Goal: Information Seeking & Learning: Learn about a topic

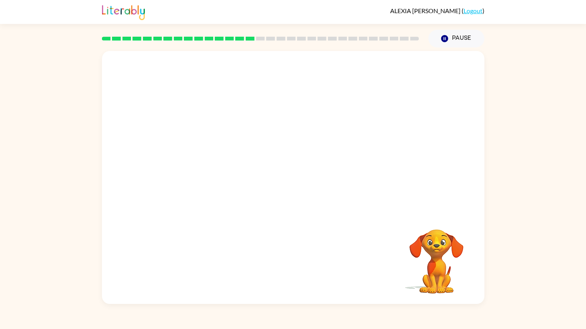
click at [208, 113] on video "Your browser must support playing .mp4 files to use Literably. Please try using…" at bounding box center [293, 132] width 382 height 162
click at [209, 119] on video "Your browser must support playing .mp4 files to use Literably. Please try using…" at bounding box center [293, 132] width 382 height 162
click at [276, 176] on button "button" at bounding box center [292, 181] width 49 height 28
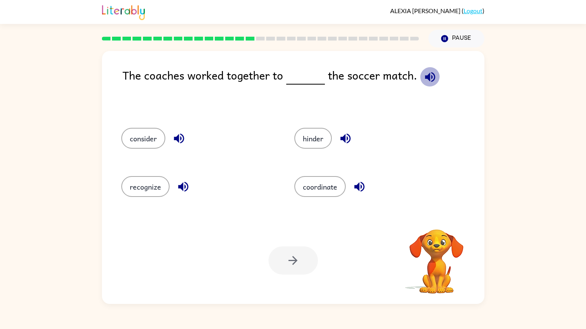
click at [428, 75] on icon "button" at bounding box center [430, 77] width 10 height 10
click at [178, 141] on icon "button" at bounding box center [179, 139] width 10 height 10
click at [183, 188] on icon "button" at bounding box center [183, 187] width 10 height 10
click at [328, 190] on button "coordinate" at bounding box center [319, 186] width 51 height 21
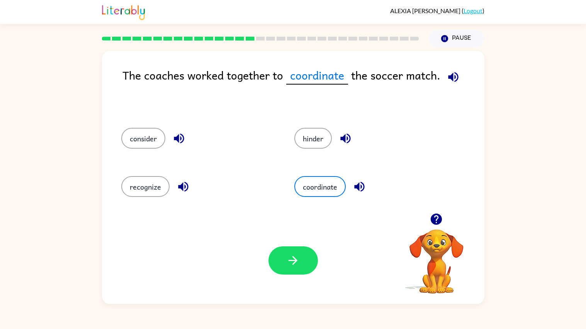
click at [358, 187] on icon "button" at bounding box center [360, 187] width 14 height 14
click at [345, 141] on icon "button" at bounding box center [345, 139] width 10 height 10
click at [309, 257] on button "button" at bounding box center [292, 260] width 49 height 28
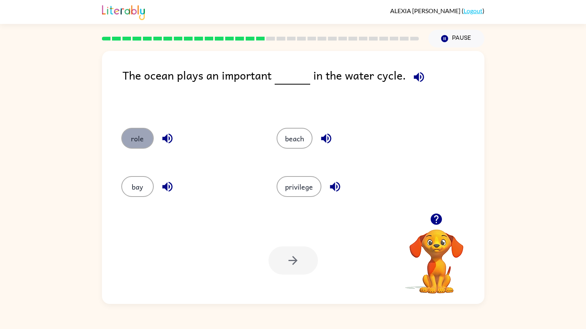
click at [140, 141] on button "role" at bounding box center [137, 138] width 32 height 21
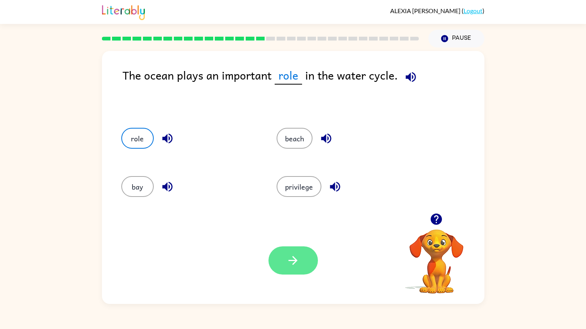
click at [279, 272] on button "button" at bounding box center [292, 260] width 49 height 28
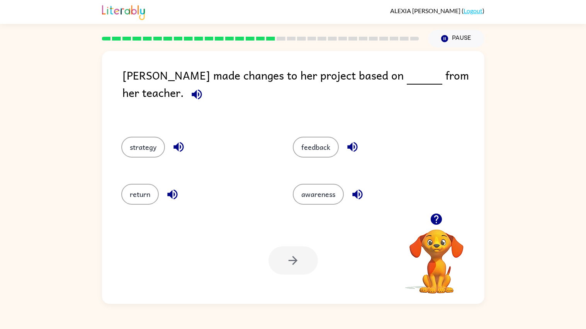
click at [202, 89] on icon "button" at bounding box center [197, 94] width 10 height 10
click at [306, 152] on div "feedback" at bounding box center [364, 145] width 172 height 47
click at [308, 143] on button "feedback" at bounding box center [316, 147] width 46 height 21
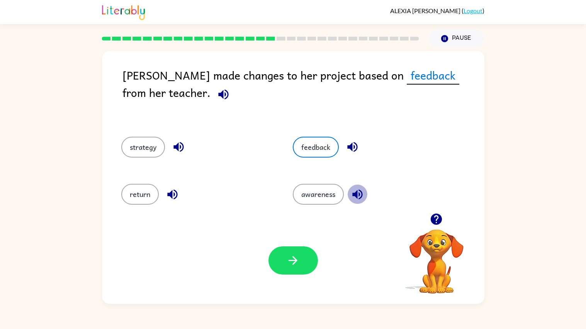
click at [352, 195] on icon "button" at bounding box center [357, 194] width 10 height 10
click at [301, 263] on button "button" at bounding box center [292, 260] width 49 height 28
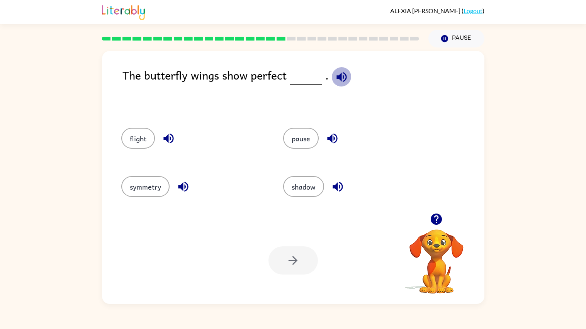
click at [340, 74] on icon "button" at bounding box center [342, 77] width 14 height 14
click at [153, 192] on button "symmetry" at bounding box center [145, 186] width 48 height 21
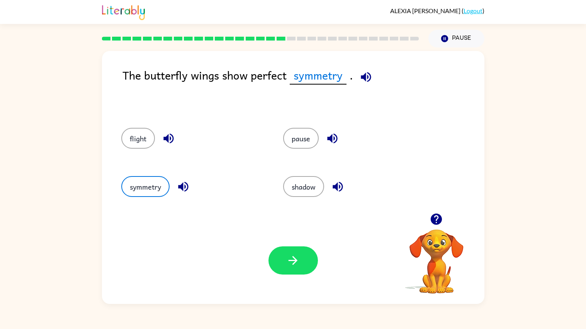
click at [180, 185] on icon "button" at bounding box center [183, 187] width 10 height 10
click at [142, 140] on button "flight" at bounding box center [138, 138] width 34 height 21
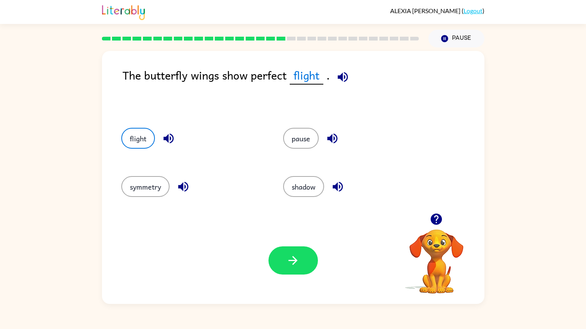
click at [164, 139] on icon "button" at bounding box center [168, 139] width 10 height 10
click at [312, 190] on button "shadow" at bounding box center [303, 186] width 41 height 21
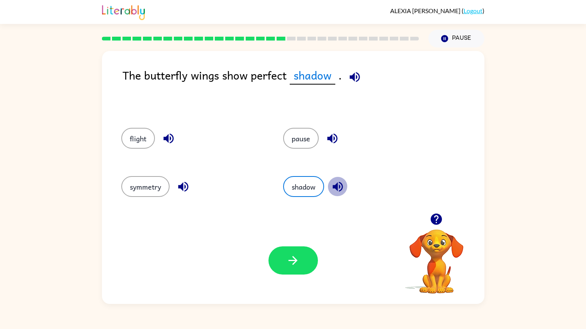
click at [339, 190] on icon "button" at bounding box center [338, 187] width 10 height 10
click at [153, 189] on button "symmetry" at bounding box center [145, 186] width 48 height 21
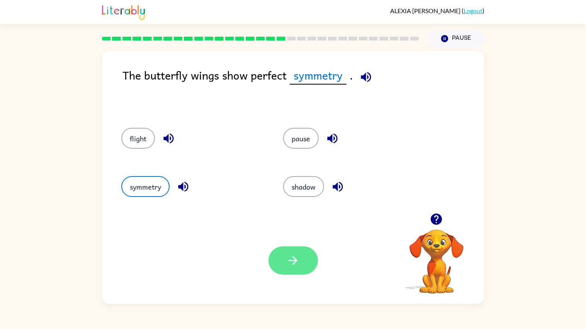
click at [291, 270] on button "button" at bounding box center [292, 260] width 49 height 28
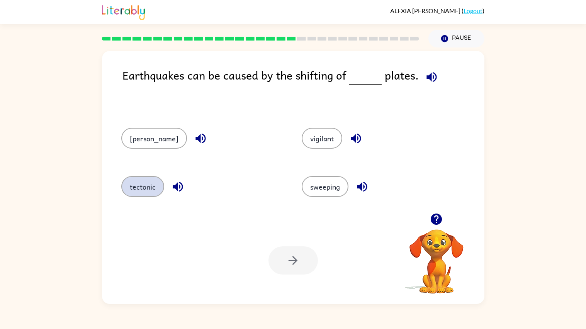
click at [143, 189] on button "tectonic" at bounding box center [142, 186] width 43 height 21
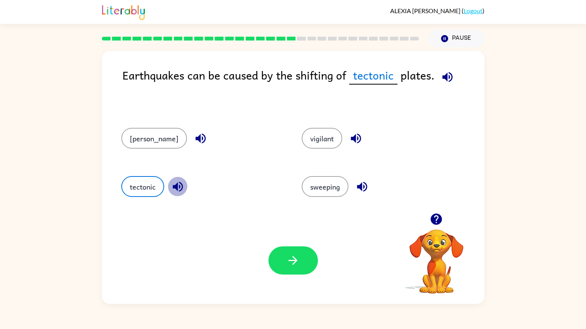
click at [171, 188] on icon "button" at bounding box center [178, 187] width 14 height 14
click at [289, 261] on icon "button" at bounding box center [293, 260] width 9 height 9
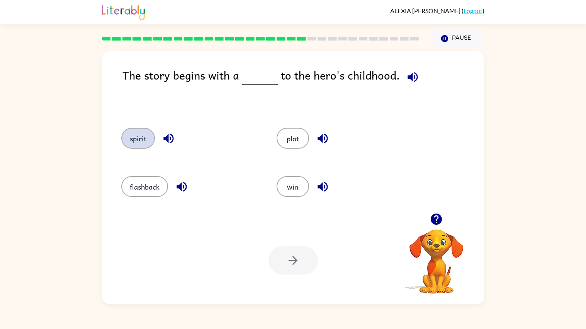
click at [140, 129] on button "spirit" at bounding box center [138, 138] width 34 height 21
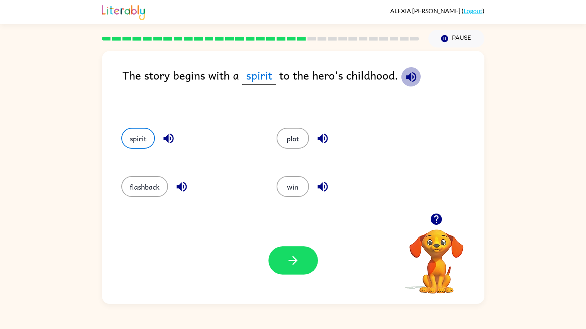
click at [408, 80] on icon "button" at bounding box center [411, 77] width 10 height 10
click at [294, 131] on button "plot" at bounding box center [293, 138] width 32 height 21
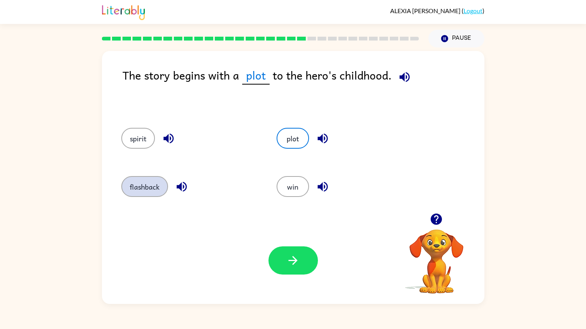
click at [142, 185] on button "flashback" at bounding box center [144, 186] width 47 height 21
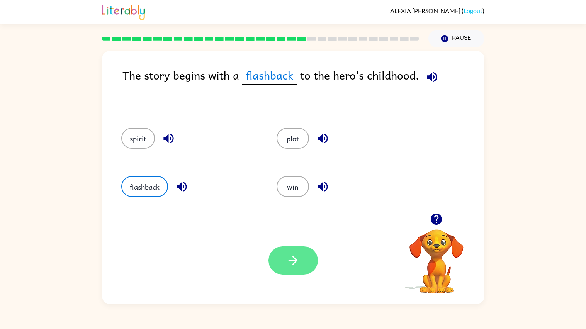
click at [281, 264] on button "button" at bounding box center [292, 260] width 49 height 28
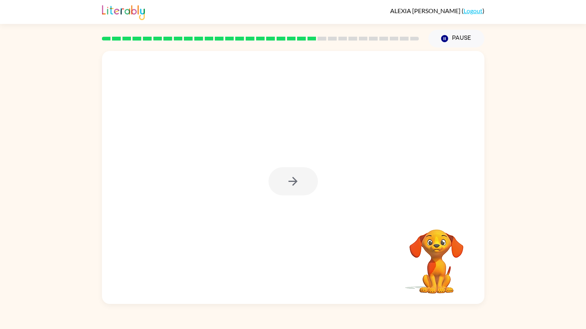
click at [289, 182] on div at bounding box center [292, 181] width 49 height 28
click at [289, 182] on icon "button" at bounding box center [293, 182] width 14 height 14
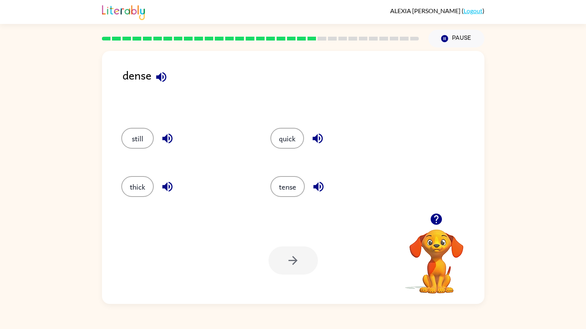
click at [161, 82] on icon "button" at bounding box center [162, 77] width 14 height 14
click at [163, 84] on button "button" at bounding box center [161, 77] width 20 height 20
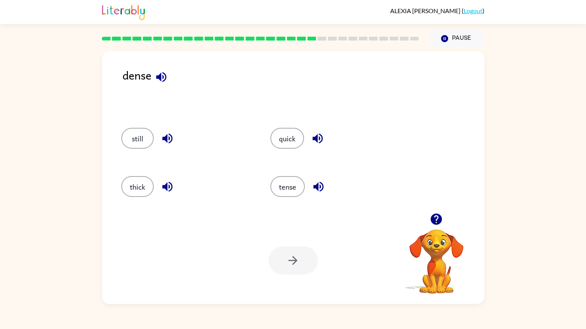
click at [163, 84] on button "button" at bounding box center [161, 77] width 20 height 20
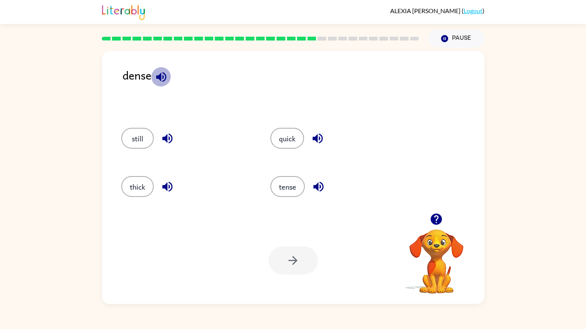
click at [163, 84] on button "button" at bounding box center [161, 77] width 20 height 20
click at [138, 133] on button "still" at bounding box center [137, 138] width 32 height 21
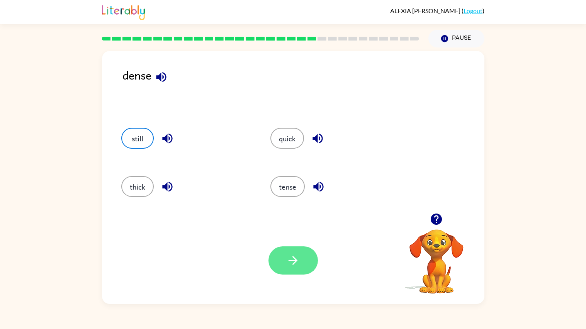
click at [296, 247] on button "button" at bounding box center [292, 260] width 49 height 28
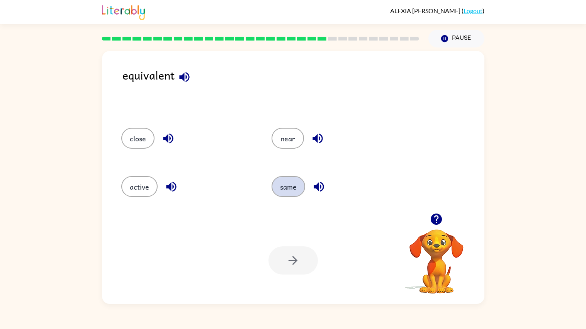
click at [291, 191] on button "same" at bounding box center [289, 186] width 34 height 21
click at [299, 262] on icon "button" at bounding box center [293, 261] width 14 height 14
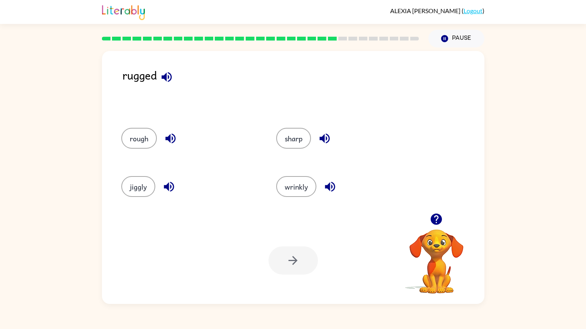
click at [166, 76] on icon "button" at bounding box center [166, 77] width 10 height 10
click at [301, 186] on button "wrinkly" at bounding box center [296, 186] width 40 height 21
click at [299, 263] on icon "button" at bounding box center [293, 261] width 14 height 14
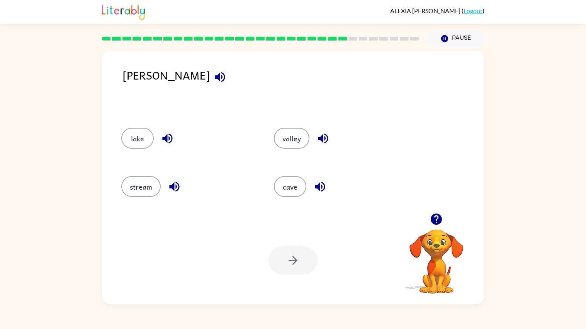
click at [215, 77] on icon "button" at bounding box center [220, 77] width 10 height 10
click at [293, 190] on button "cave" at bounding box center [290, 186] width 32 height 21
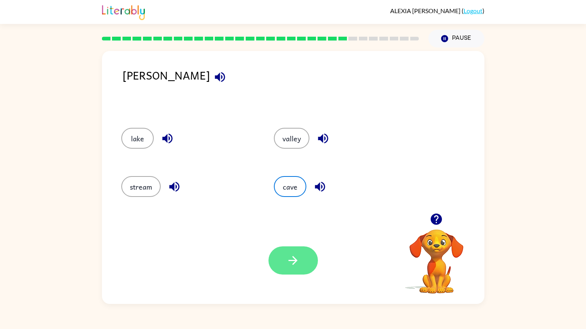
click at [311, 259] on button "button" at bounding box center [292, 260] width 49 height 28
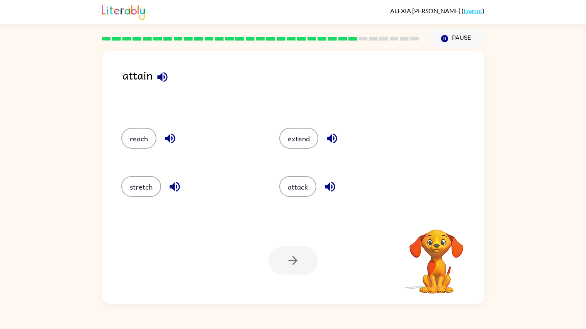
click at [161, 76] on icon "button" at bounding box center [162, 77] width 10 height 10
click at [209, 127] on div "reach" at bounding box center [186, 137] width 158 height 48
click at [162, 88] on div "attain" at bounding box center [303, 89] width 362 height 46
click at [307, 187] on button "attack" at bounding box center [297, 186] width 37 height 21
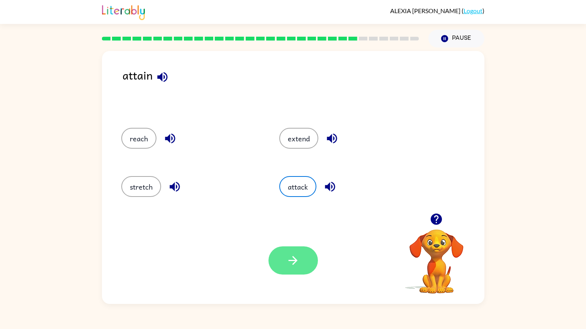
click at [292, 262] on icon "button" at bounding box center [293, 261] width 14 height 14
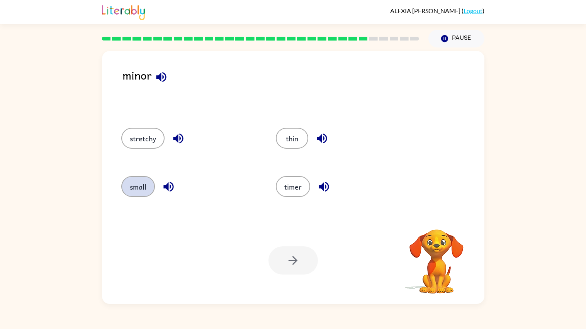
click at [148, 186] on button "small" at bounding box center [138, 186] width 34 height 21
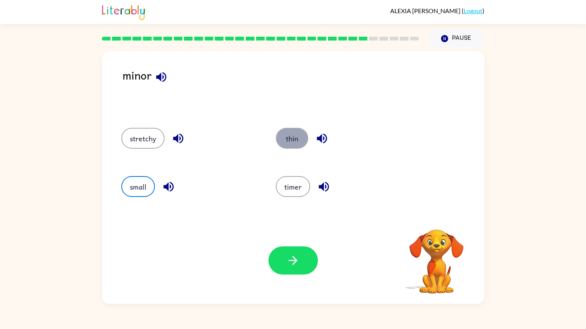
click at [299, 133] on button "thin" at bounding box center [292, 138] width 32 height 21
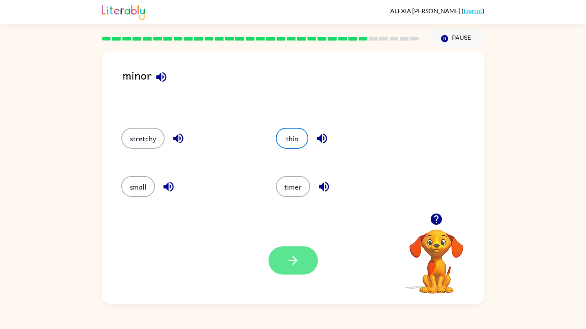
click at [298, 257] on icon "button" at bounding box center [293, 261] width 14 height 14
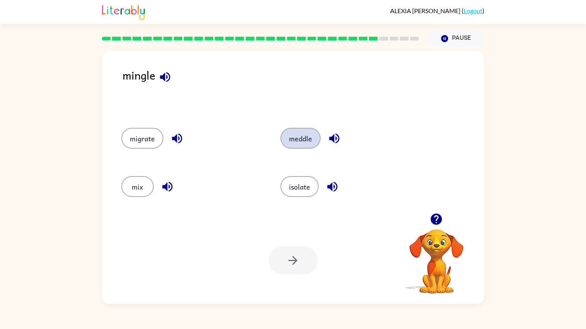
click at [298, 132] on button "meddle" at bounding box center [300, 138] width 40 height 21
click at [298, 262] on icon "button" at bounding box center [293, 261] width 14 height 14
click at [292, 142] on button "outcry" at bounding box center [300, 138] width 37 height 21
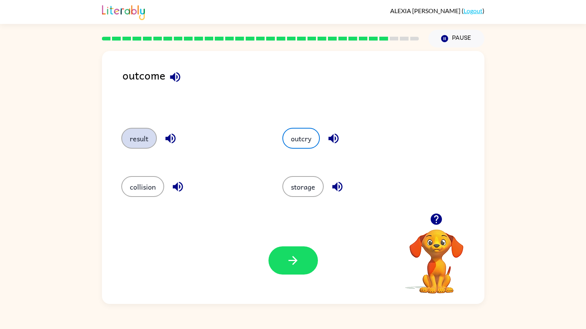
click at [137, 135] on button "result" at bounding box center [139, 138] width 36 height 21
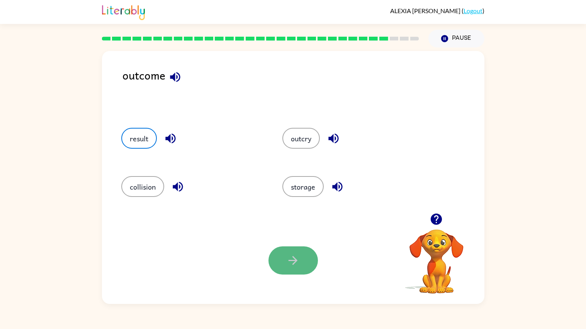
click at [306, 268] on button "button" at bounding box center [292, 260] width 49 height 28
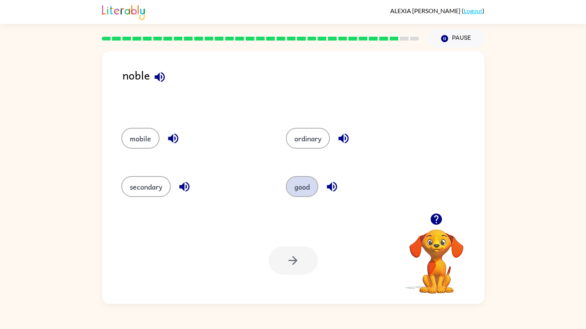
click at [297, 186] on button "good" at bounding box center [302, 186] width 32 height 21
click at [291, 247] on button "button" at bounding box center [292, 260] width 49 height 28
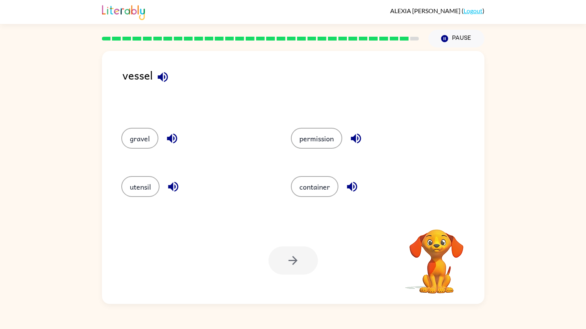
click at [290, 251] on div at bounding box center [292, 260] width 49 height 28
click at [164, 75] on icon "button" at bounding box center [163, 77] width 14 height 14
click at [133, 183] on button "utensil" at bounding box center [140, 186] width 38 height 21
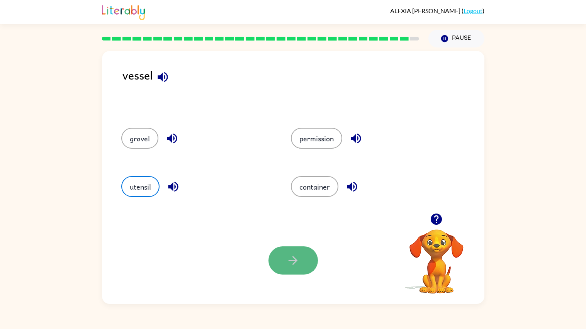
click at [293, 257] on icon "button" at bounding box center [293, 260] width 9 height 9
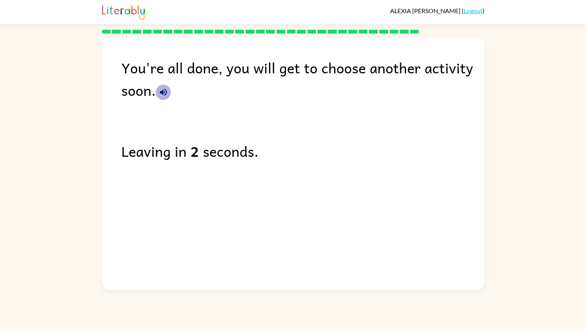
click at [162, 93] on icon "button" at bounding box center [163, 92] width 7 height 7
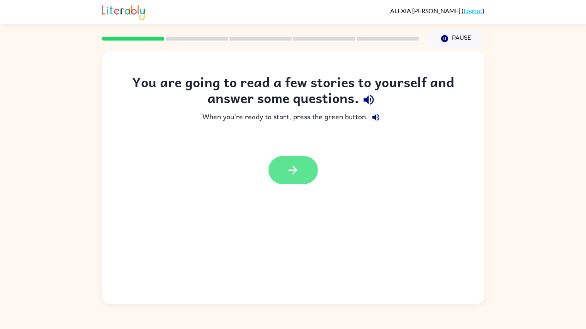
click at [307, 177] on button "button" at bounding box center [292, 170] width 49 height 28
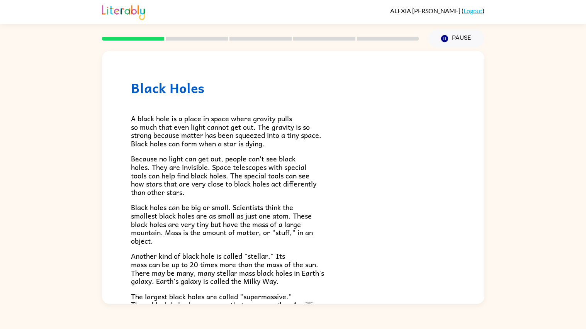
scroll to position [130, 0]
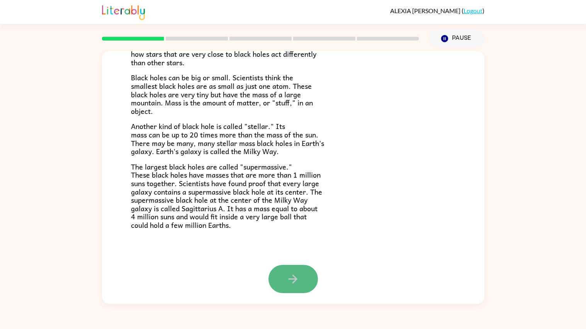
click at [270, 278] on button "button" at bounding box center [292, 279] width 49 height 28
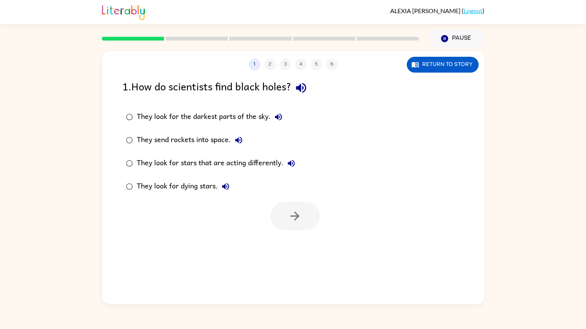
scroll to position [0, 0]
click at [301, 91] on icon "button" at bounding box center [301, 88] width 14 height 14
click at [463, 60] on button "Return to story" at bounding box center [443, 65] width 72 height 16
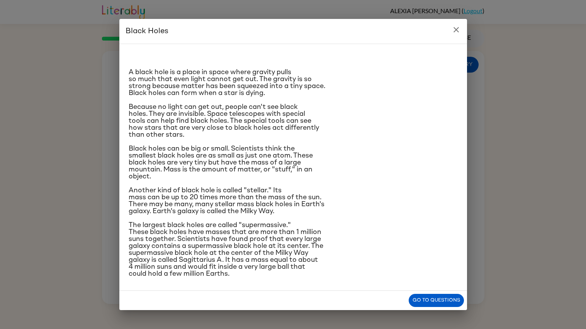
click at [454, 27] on icon "close" at bounding box center [456, 29] width 9 height 9
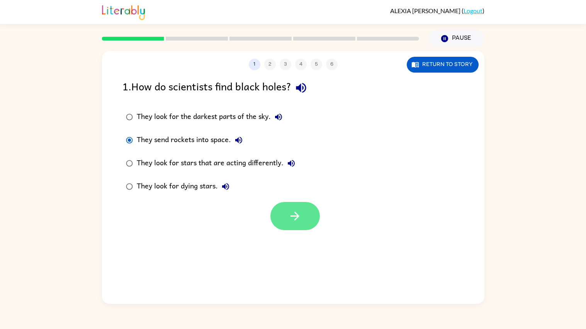
click at [295, 225] on button "button" at bounding box center [294, 216] width 49 height 28
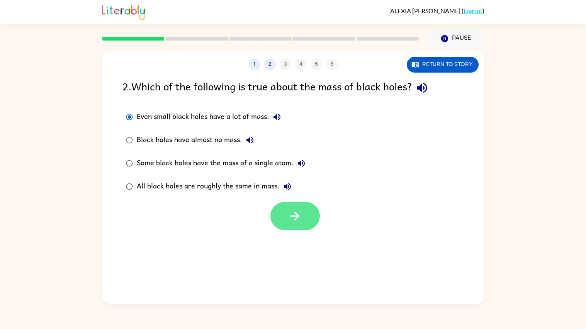
click at [292, 205] on button "button" at bounding box center [294, 216] width 49 height 28
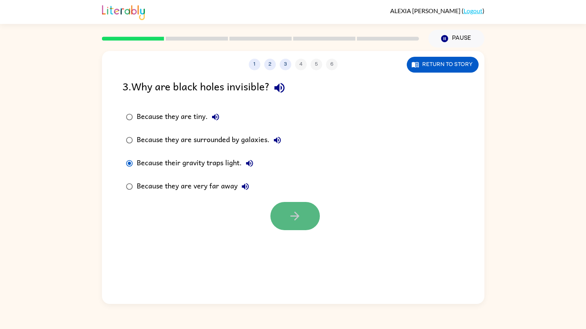
click at [298, 213] on icon "button" at bounding box center [295, 216] width 14 height 14
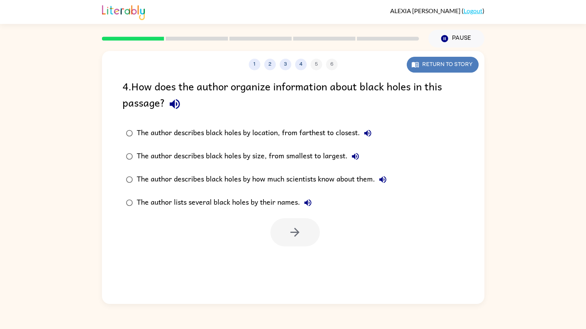
click at [430, 66] on button "Return to story" at bounding box center [443, 65] width 72 height 16
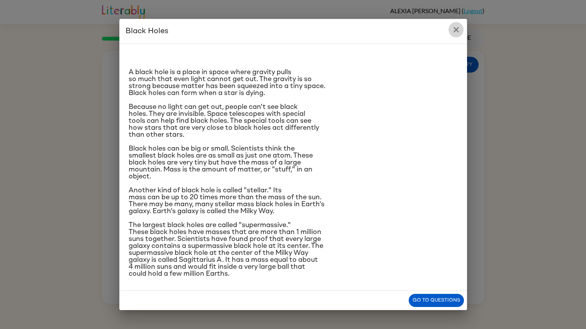
click at [455, 28] on icon "close" at bounding box center [456, 29] width 9 height 9
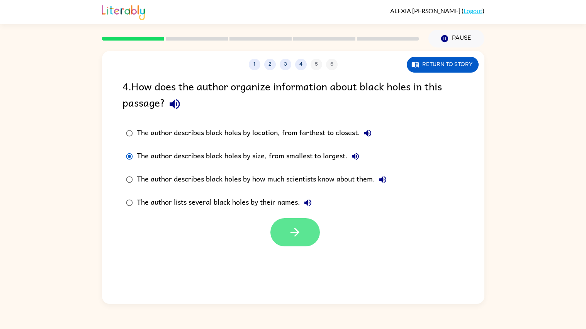
click at [292, 236] on icon "button" at bounding box center [295, 233] width 14 height 14
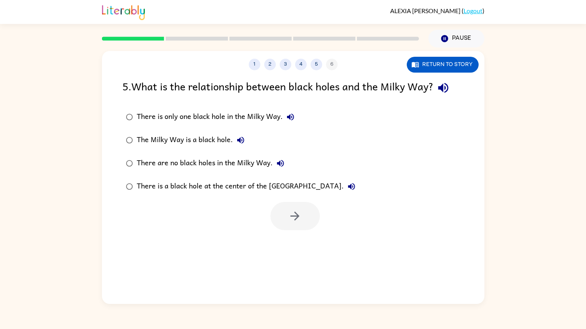
click at [132, 178] on label "There is a black hole at the center of the Milky Way." at bounding box center [240, 186] width 245 height 23
click at [284, 205] on button "button" at bounding box center [294, 216] width 49 height 28
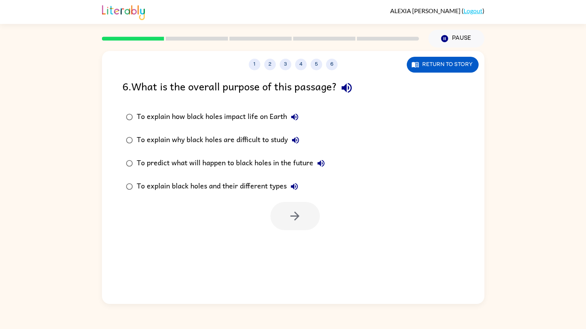
click at [284, 205] on div at bounding box center [294, 216] width 49 height 28
click at [344, 88] on icon "button" at bounding box center [347, 88] width 14 height 14
click at [294, 116] on icon "button" at bounding box center [294, 117] width 7 height 7
click at [293, 117] on icon "button" at bounding box center [294, 117] width 7 height 7
click at [294, 116] on icon "button" at bounding box center [294, 117] width 7 height 7
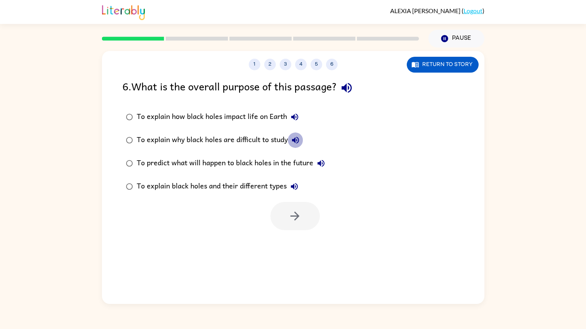
click at [290, 142] on button "To explain why black holes are difficult to study" at bounding box center [295, 140] width 15 height 15
click at [251, 143] on div "To explain why black holes are difficult to study" at bounding box center [220, 140] width 166 height 15
click at [293, 183] on icon "button" at bounding box center [294, 186] width 9 height 9
click at [300, 209] on button "button" at bounding box center [294, 216] width 49 height 28
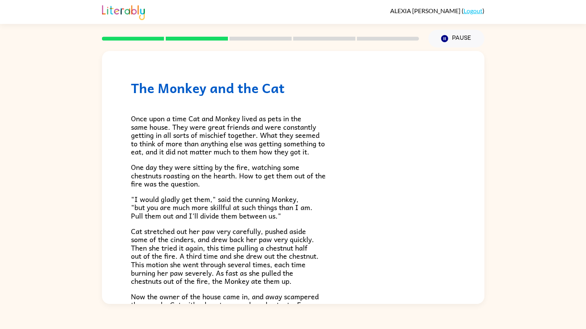
click at [285, 103] on div "​​Once upon a time Cat and Monkey lived as pets in the same house. They were gr…" at bounding box center [293, 211] width 324 height 230
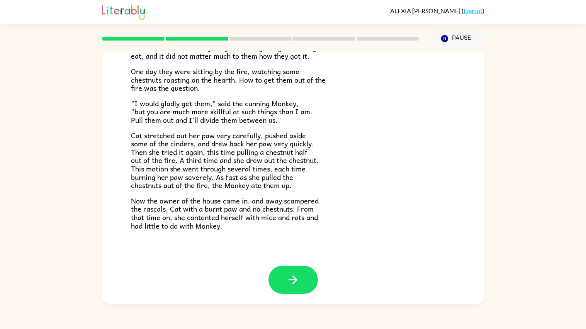
scroll to position [96, 0]
click at [296, 280] on icon "button" at bounding box center [293, 279] width 9 height 9
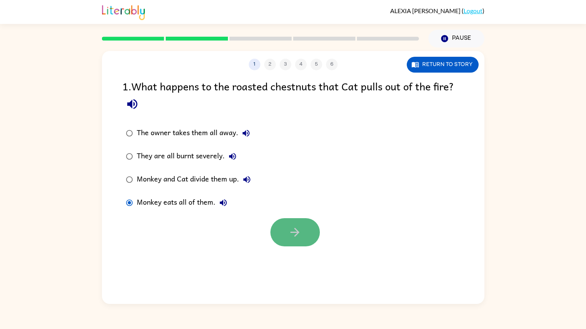
click at [310, 235] on button "button" at bounding box center [294, 232] width 49 height 28
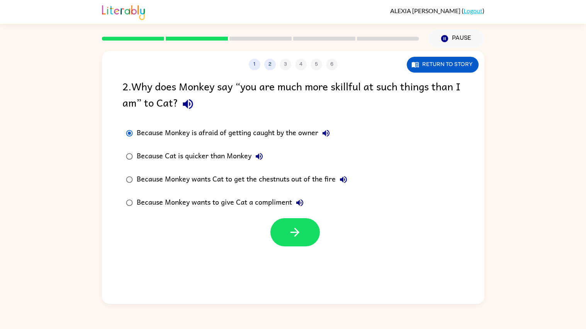
click at [290, 217] on div at bounding box center [293, 230] width 382 height 32
click at [299, 230] on icon "button" at bounding box center [295, 233] width 14 height 14
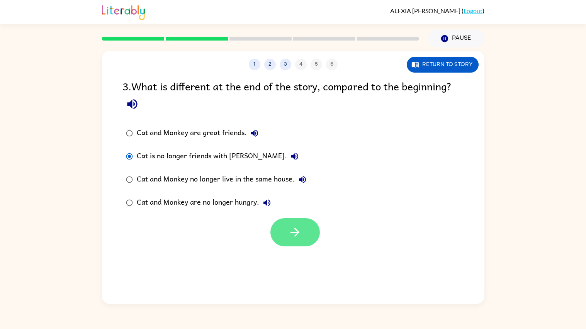
click at [300, 230] on icon "button" at bounding box center [295, 233] width 14 height 14
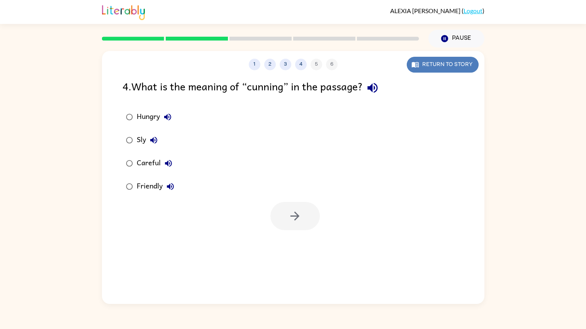
click at [424, 70] on button "Return to story" at bounding box center [443, 65] width 72 height 16
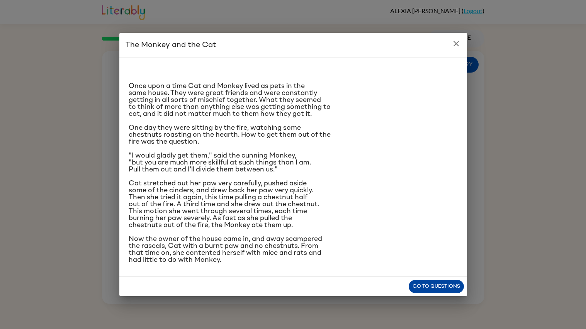
click at [452, 284] on button "Go to questions" at bounding box center [436, 287] width 55 height 14
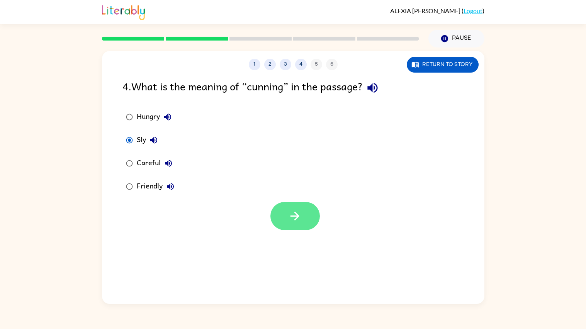
click at [294, 222] on icon "button" at bounding box center [295, 216] width 14 height 14
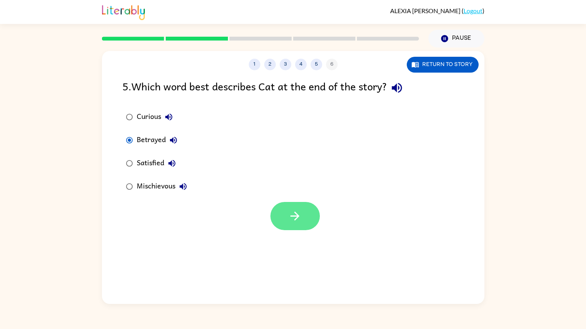
click at [309, 211] on button "button" at bounding box center [294, 216] width 49 height 28
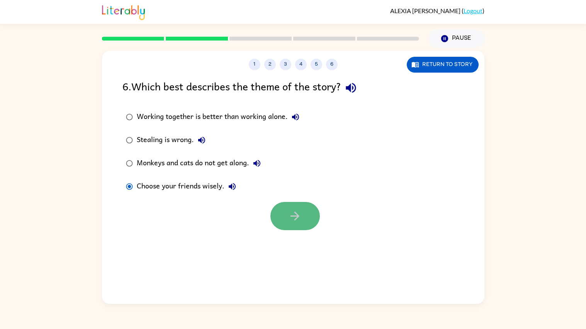
click at [289, 204] on button "button" at bounding box center [294, 216] width 49 height 28
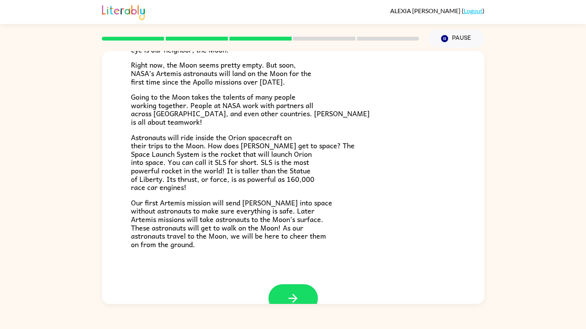
scroll to position [88, 0]
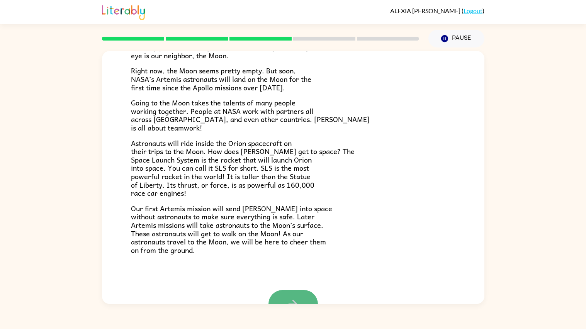
click at [282, 295] on button "button" at bounding box center [292, 304] width 49 height 28
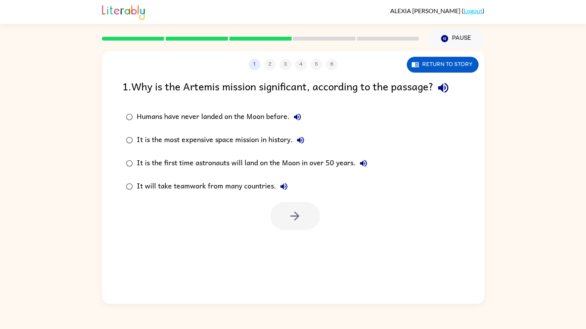
click at [162, 158] on div "It is the first time astronauts will land on the Moon in over 50 years." at bounding box center [254, 163] width 234 height 15
click at [304, 223] on button "button" at bounding box center [294, 216] width 49 height 28
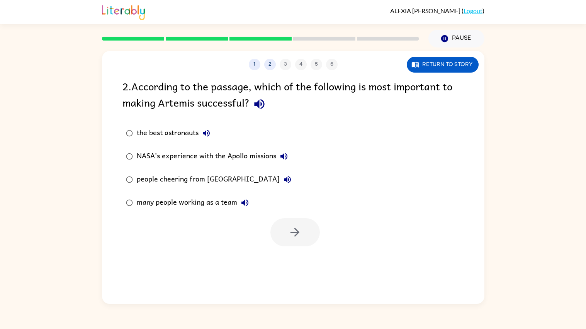
click at [164, 204] on div "many people working as a team" at bounding box center [195, 202] width 116 height 15
click at [292, 236] on icon "button" at bounding box center [295, 233] width 14 height 14
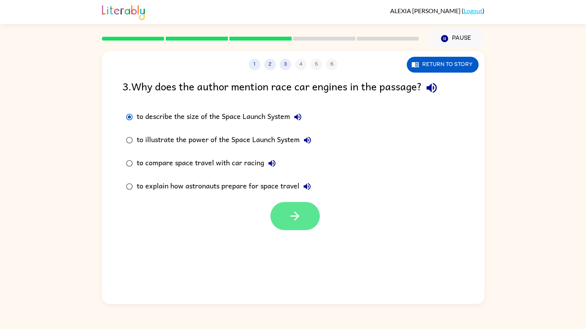
click at [288, 223] on button "button" at bounding box center [294, 216] width 49 height 28
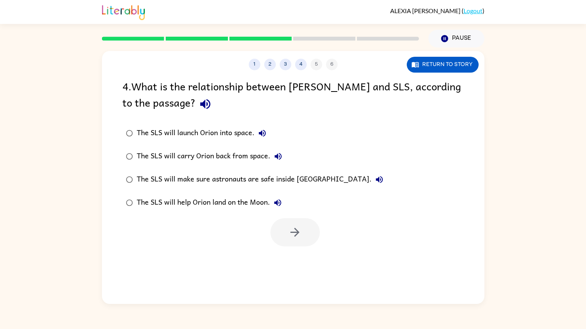
click at [156, 146] on label "The SLS will carry Orion back from space." at bounding box center [254, 156] width 273 height 23
click at [299, 226] on icon "button" at bounding box center [295, 233] width 14 height 14
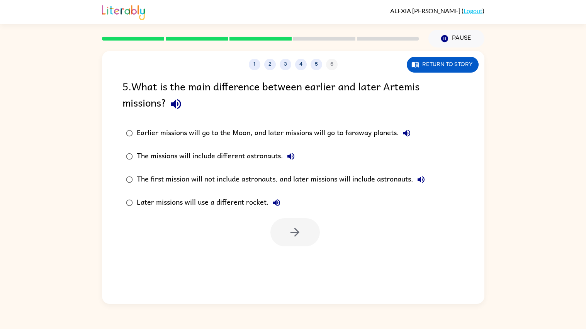
click at [212, 171] on label "The first mission will not include astronauts, and later missions will include …" at bounding box center [275, 179] width 314 height 23
click at [292, 234] on icon "button" at bounding box center [295, 233] width 14 height 14
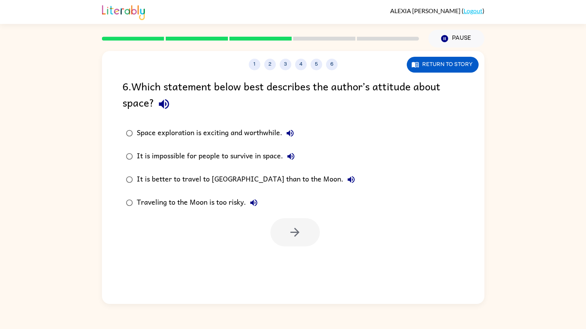
click at [215, 121] on div "6 . Which statement below best describes the author’s attitude about space? Spa…" at bounding box center [293, 162] width 382 height 168
click at [216, 135] on div "Space exploration is exciting and worthwhile." at bounding box center [217, 133] width 161 height 15
click at [297, 247] on div "1 2 3 4 5 6 Return to story 6 . Which statement below best describes the author…" at bounding box center [293, 177] width 382 height 253
click at [286, 226] on button "button" at bounding box center [294, 232] width 49 height 28
click at [294, 236] on div at bounding box center [294, 232] width 49 height 28
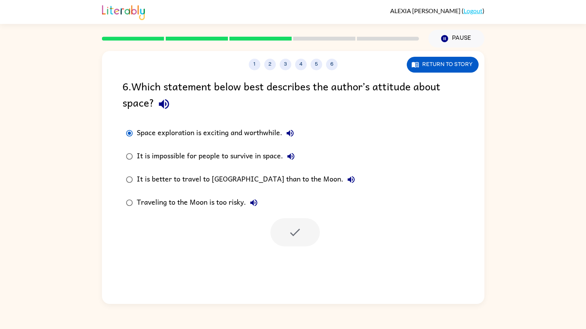
click at [291, 232] on div at bounding box center [294, 232] width 49 height 28
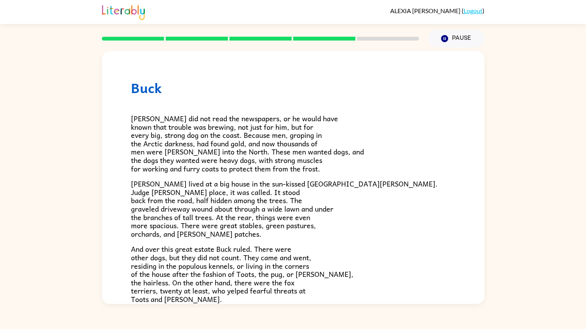
click at [404, 228] on p "Buck lived at a big house in the sun-kissed Santa Clara Valley. Judge Miller's …" at bounding box center [293, 209] width 324 height 58
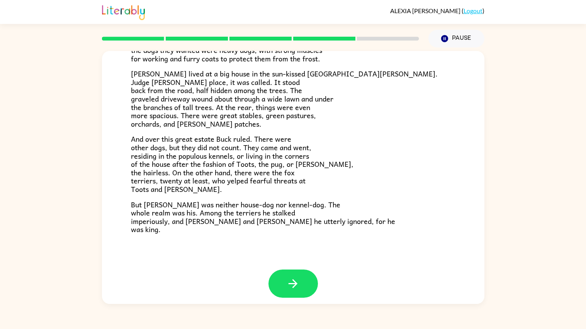
scroll to position [114, 0]
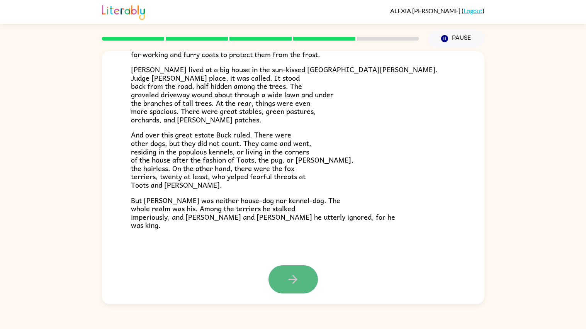
click at [295, 273] on icon "button" at bounding box center [293, 280] width 14 height 14
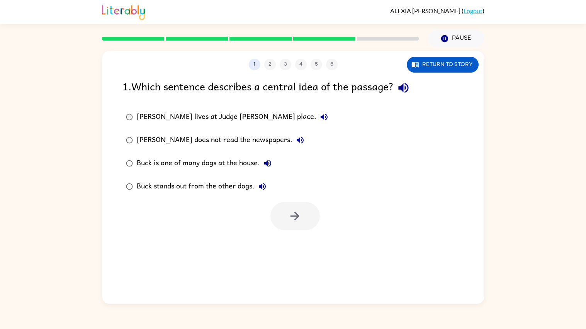
scroll to position [0, 0]
click at [363, 207] on div at bounding box center [293, 214] width 382 height 32
click at [197, 137] on div "Buck does not read the newspapers." at bounding box center [222, 140] width 171 height 15
click at [290, 217] on icon "button" at bounding box center [295, 216] width 14 height 14
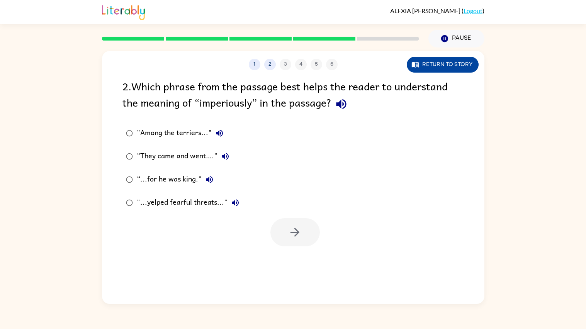
click at [464, 67] on button "Return to story" at bounding box center [443, 65] width 72 height 16
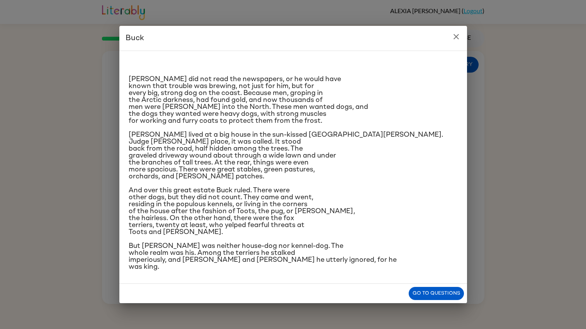
click at [434, 285] on div "Go to questions" at bounding box center [293, 294] width 348 height 20
click at [440, 294] on button "Go to questions" at bounding box center [436, 294] width 55 height 14
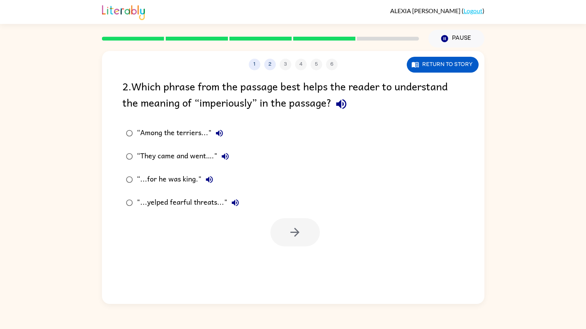
click at [151, 199] on div ""...yelped fearful threats..."" at bounding box center [190, 202] width 106 height 15
click at [303, 241] on button "button" at bounding box center [294, 232] width 49 height 28
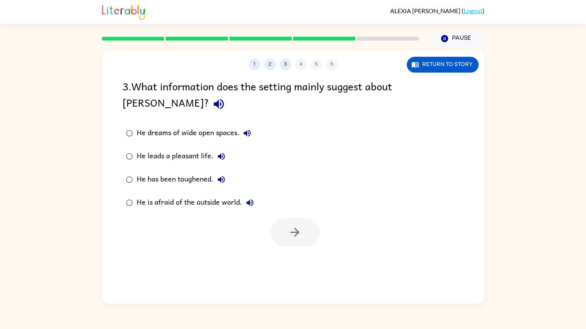
click at [168, 149] on div "He leads a pleasant life." at bounding box center [183, 156] width 92 height 15
click at [305, 219] on button "button" at bounding box center [294, 232] width 49 height 28
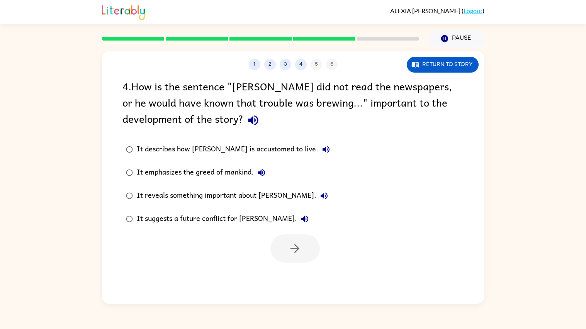
click at [258, 192] on div "It reveals something important about Buck." at bounding box center [234, 195] width 195 height 15
click at [301, 258] on button "button" at bounding box center [294, 248] width 49 height 28
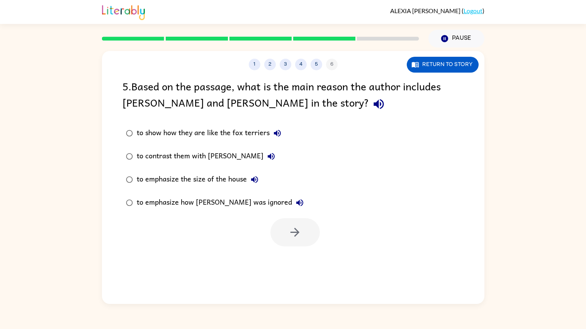
click at [210, 157] on div "to contrast them with Buck" at bounding box center [208, 156] width 142 height 15
click at [290, 235] on icon "button" at bounding box center [295, 233] width 14 height 14
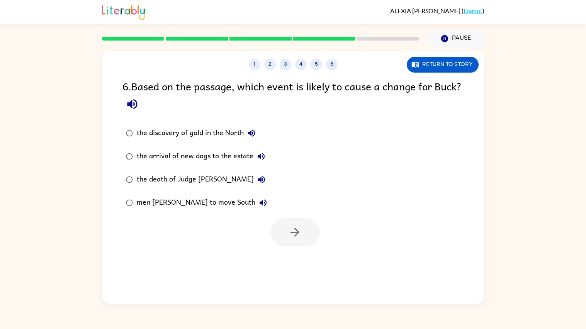
click at [203, 201] on div "men rushing to move South" at bounding box center [204, 202] width 134 height 15
click at [296, 233] on icon "button" at bounding box center [294, 232] width 9 height 9
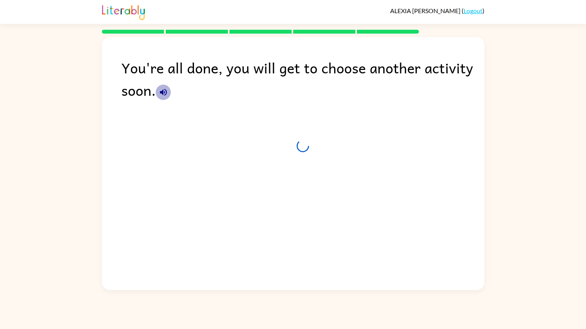
click at [164, 92] on icon "button" at bounding box center [163, 92] width 7 height 7
click at [165, 95] on icon "button" at bounding box center [163, 92] width 7 height 7
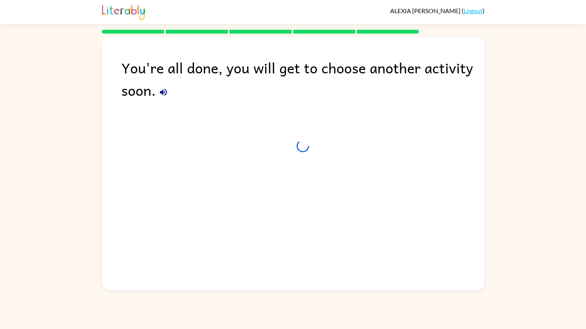
click at [165, 95] on icon "button" at bounding box center [163, 92] width 9 height 9
click at [164, 91] on icon "button" at bounding box center [163, 92] width 9 height 9
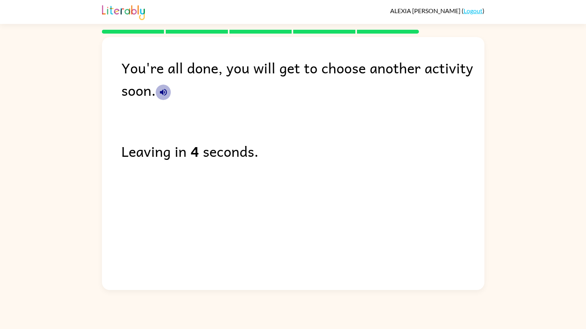
click at [163, 92] on icon "button" at bounding box center [163, 92] width 7 height 7
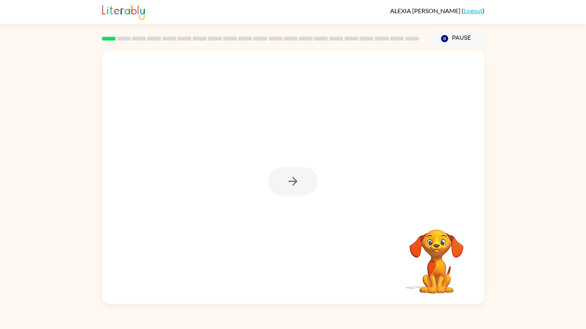
click at [290, 184] on div at bounding box center [292, 181] width 49 height 28
click at [290, 184] on icon "button" at bounding box center [293, 182] width 14 height 14
click at [290, 184] on div at bounding box center [293, 177] width 382 height 253
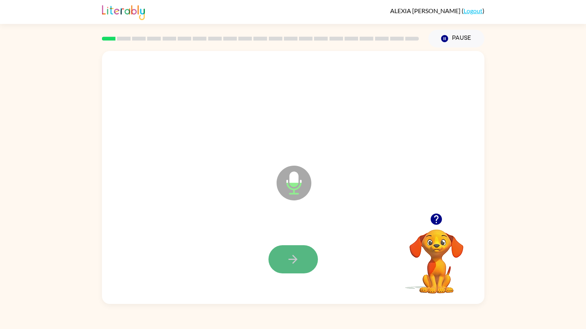
click at [284, 248] on button "button" at bounding box center [292, 259] width 49 height 28
click at [284, 251] on button "button" at bounding box center [292, 259] width 49 height 28
click at [286, 252] on button "button" at bounding box center [292, 259] width 49 height 28
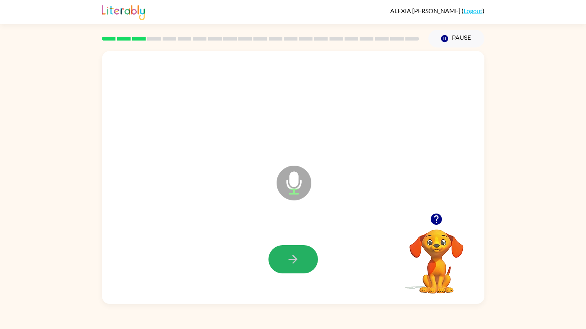
click at [286, 252] on button "button" at bounding box center [292, 259] width 49 height 28
click at [287, 253] on icon "button" at bounding box center [293, 260] width 14 height 14
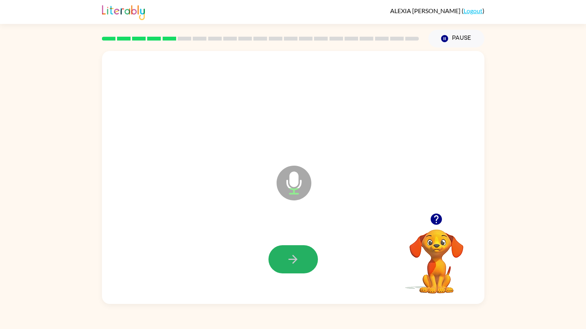
click at [287, 253] on icon "button" at bounding box center [293, 260] width 14 height 14
click at [435, 217] on icon "button" at bounding box center [437, 219] width 14 height 14
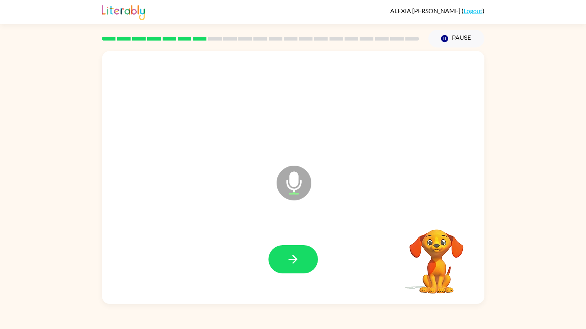
click at [302, 244] on div at bounding box center [293, 260] width 367 height 74
click at [299, 257] on icon "button" at bounding box center [293, 260] width 14 height 14
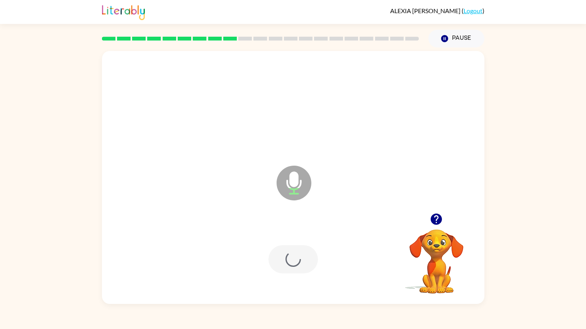
click at [299, 257] on div at bounding box center [292, 259] width 49 height 28
click at [299, 257] on icon "button" at bounding box center [293, 260] width 14 height 14
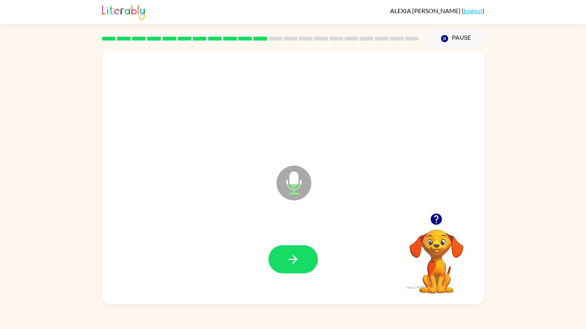
click at [299, 257] on icon "button" at bounding box center [293, 260] width 14 height 14
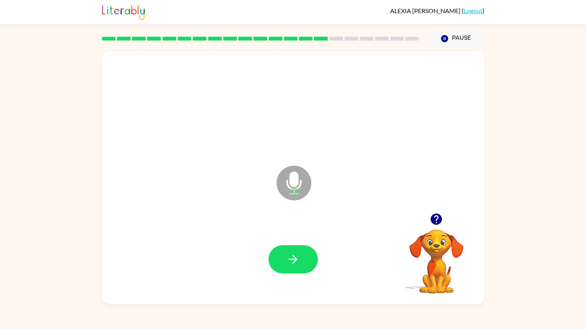
click at [299, 257] on icon "button" at bounding box center [293, 260] width 14 height 14
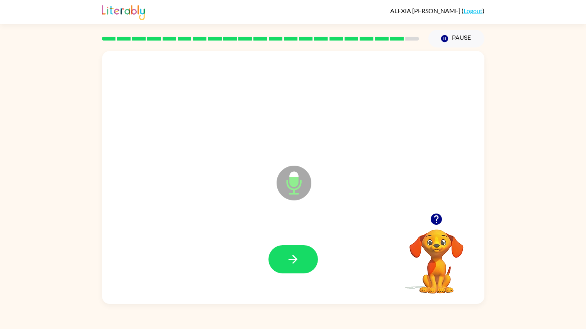
click at [299, 257] on icon "button" at bounding box center [293, 260] width 14 height 14
